Goal: Task Accomplishment & Management: Use online tool/utility

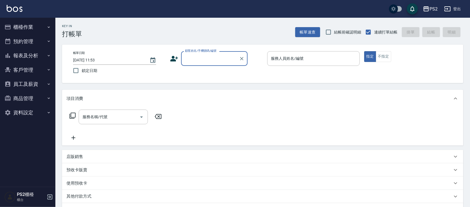
click at [26, 24] on button "櫃檯作業" at bounding box center [27, 27] width 51 height 14
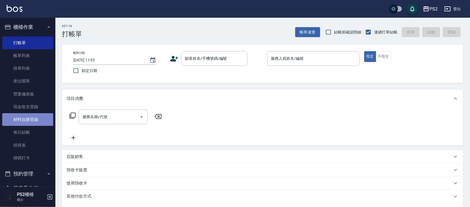
click at [33, 119] on link "材料自購登錄" at bounding box center [27, 119] width 51 height 13
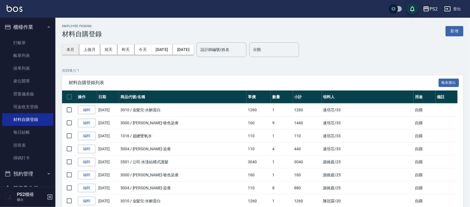
click at [74, 51] on button "本月" at bounding box center [70, 50] width 17 height 10
click at [93, 49] on button "上個月" at bounding box center [89, 50] width 21 height 10
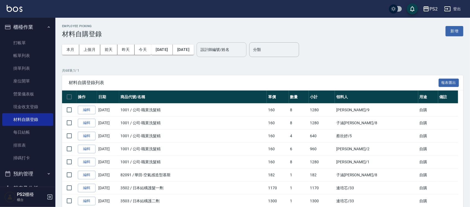
click at [231, 47] on div "設計師編號/姓名 設計師編號/姓名" at bounding box center [222, 49] width 50 height 15
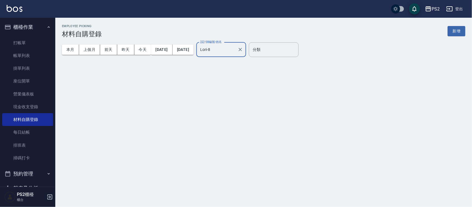
type input "Lori-8"
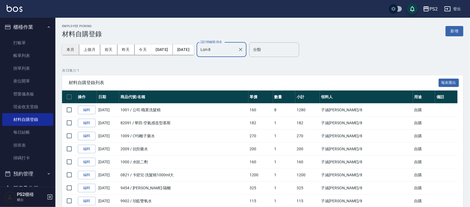
click at [68, 50] on button "本月" at bounding box center [70, 50] width 17 height 10
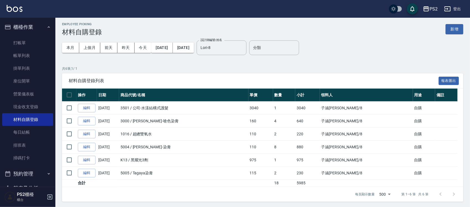
scroll to position [4, 0]
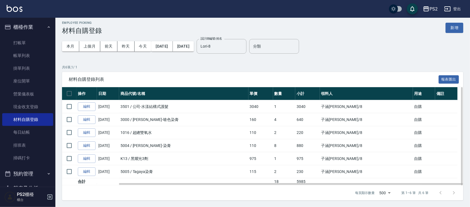
click at [144, 105] on td "3501 / 公司-水漾結構式護髮" at bounding box center [183, 106] width 129 height 13
drag, startPoint x: 169, startPoint y: 107, endPoint x: 177, endPoint y: 107, distance: 7.8
click at [177, 107] on td "3501 / 公司-水漾結構式護髮" at bounding box center [183, 106] width 129 height 13
click at [222, 105] on td "3501 / 公司-水漾結構式護髮" at bounding box center [183, 106] width 129 height 13
